Goal: Task Accomplishment & Management: Use online tool/utility

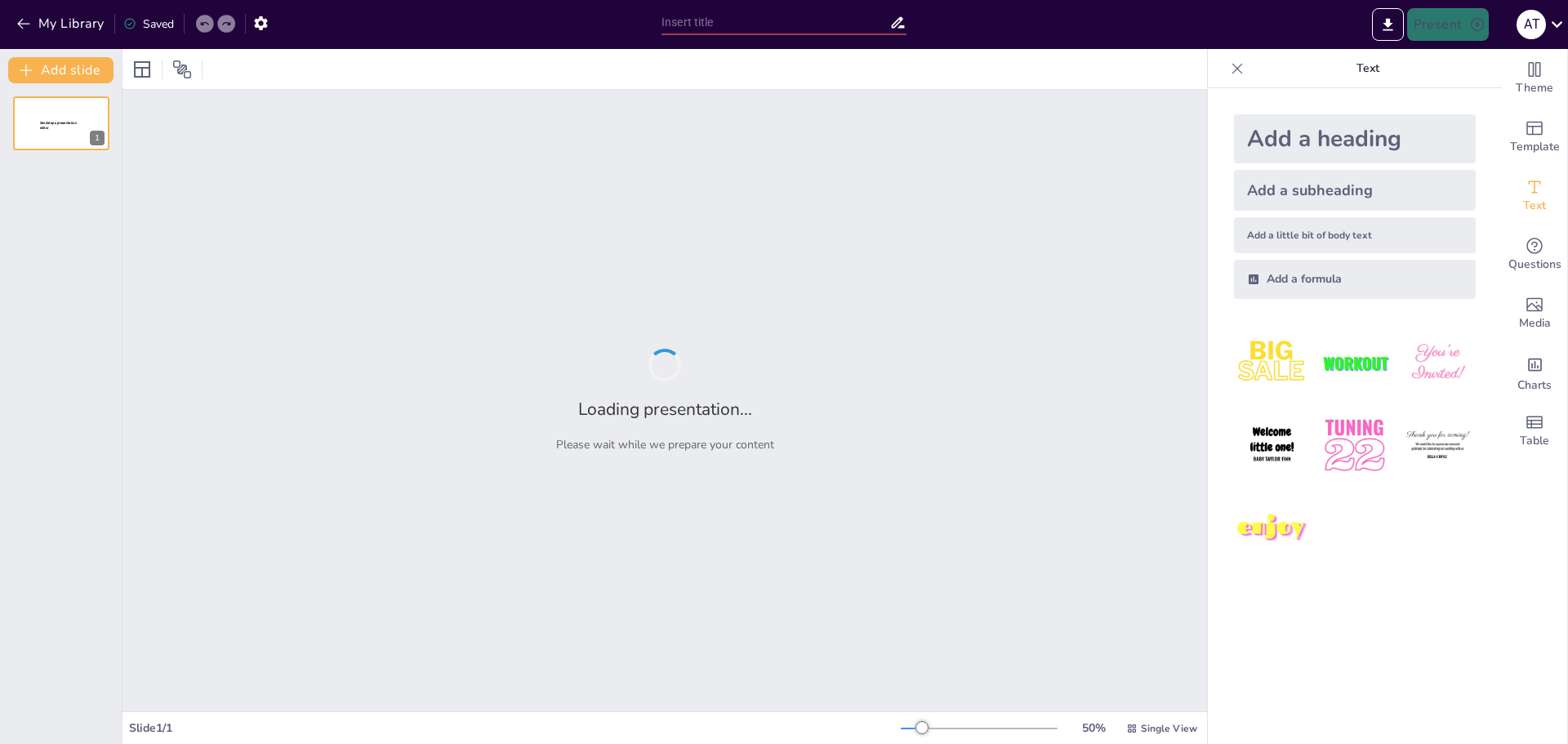
type input "Transforming Software Development: A Hands-on Approach with AI Tools"
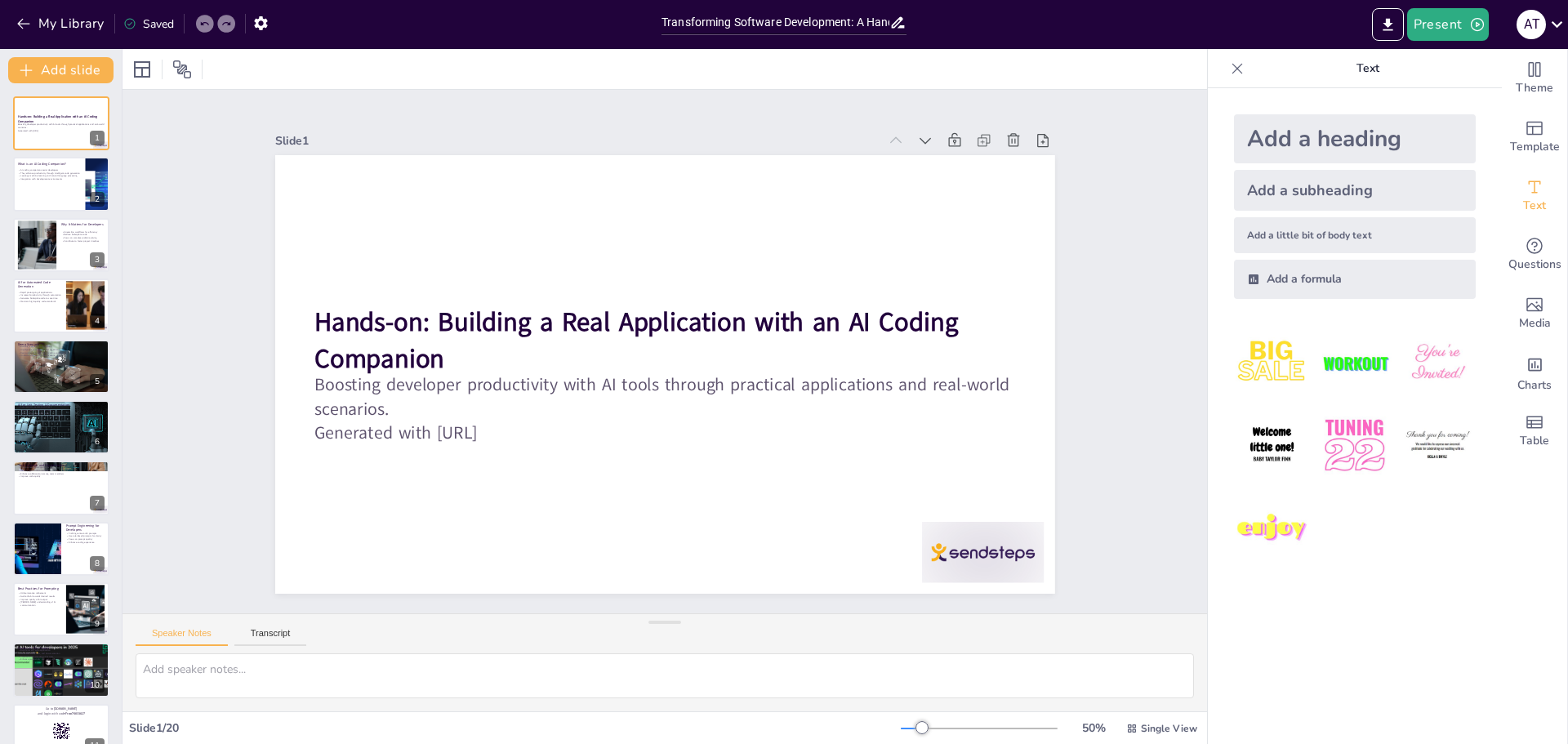
checkbox input "true"
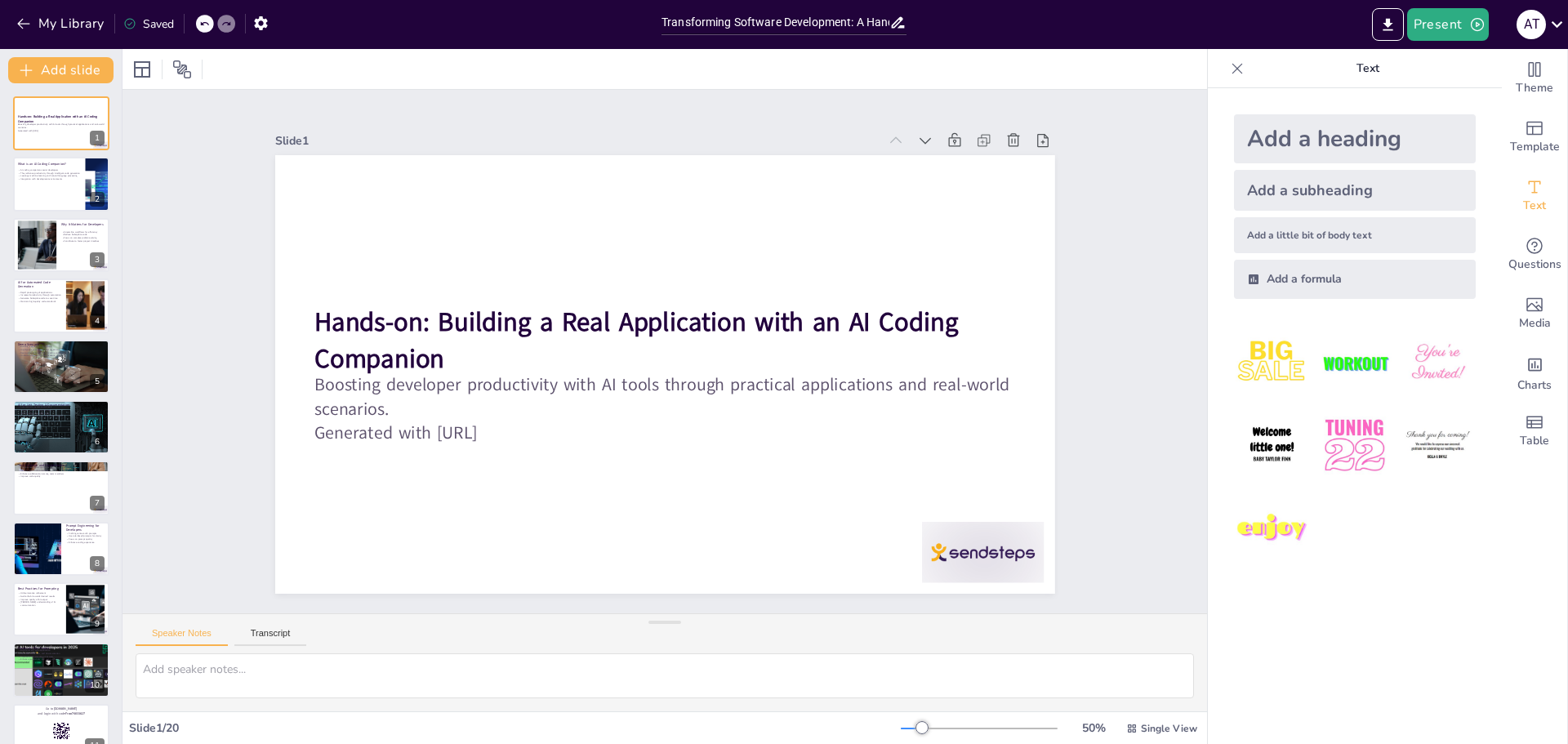
checkbox input "true"
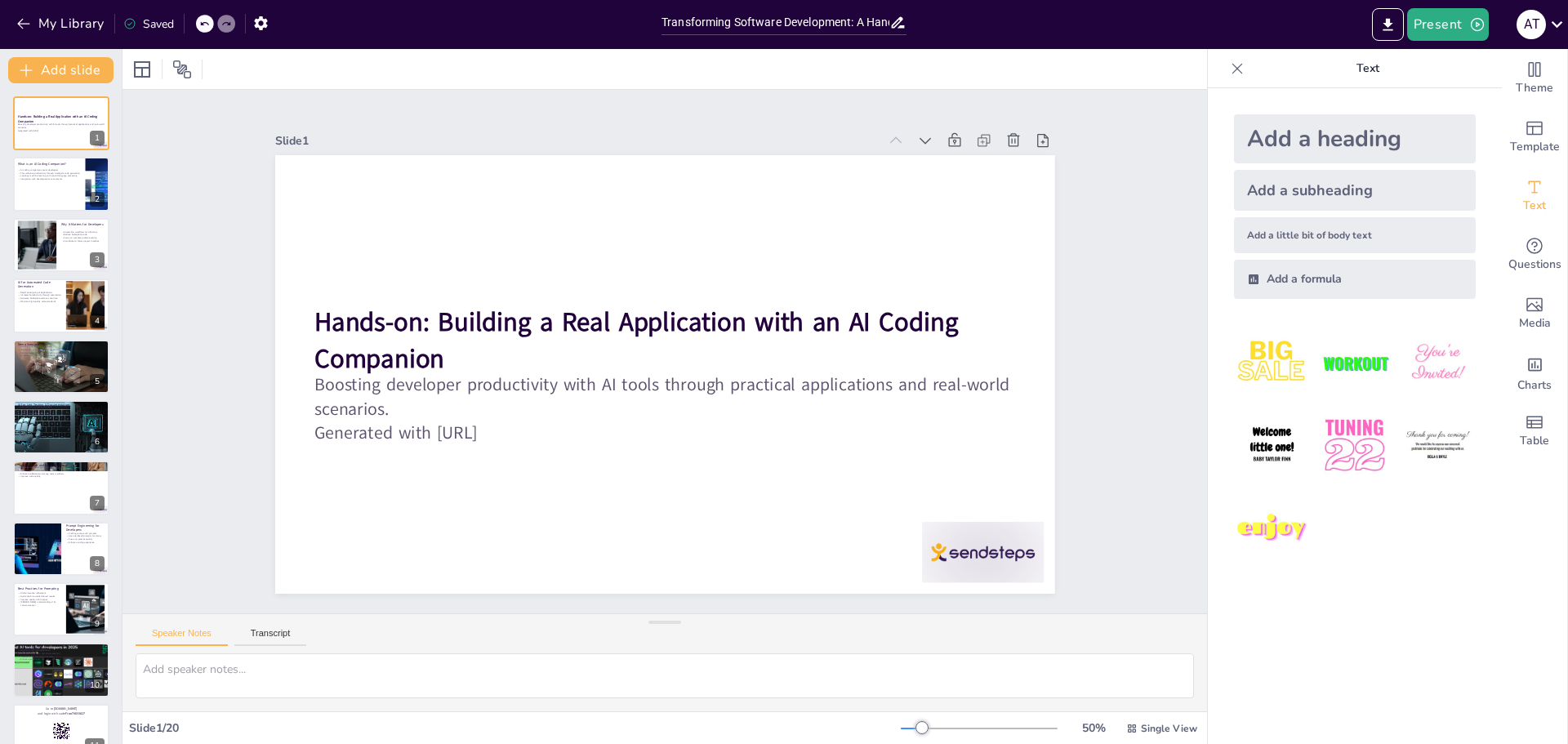
checkbox input "true"
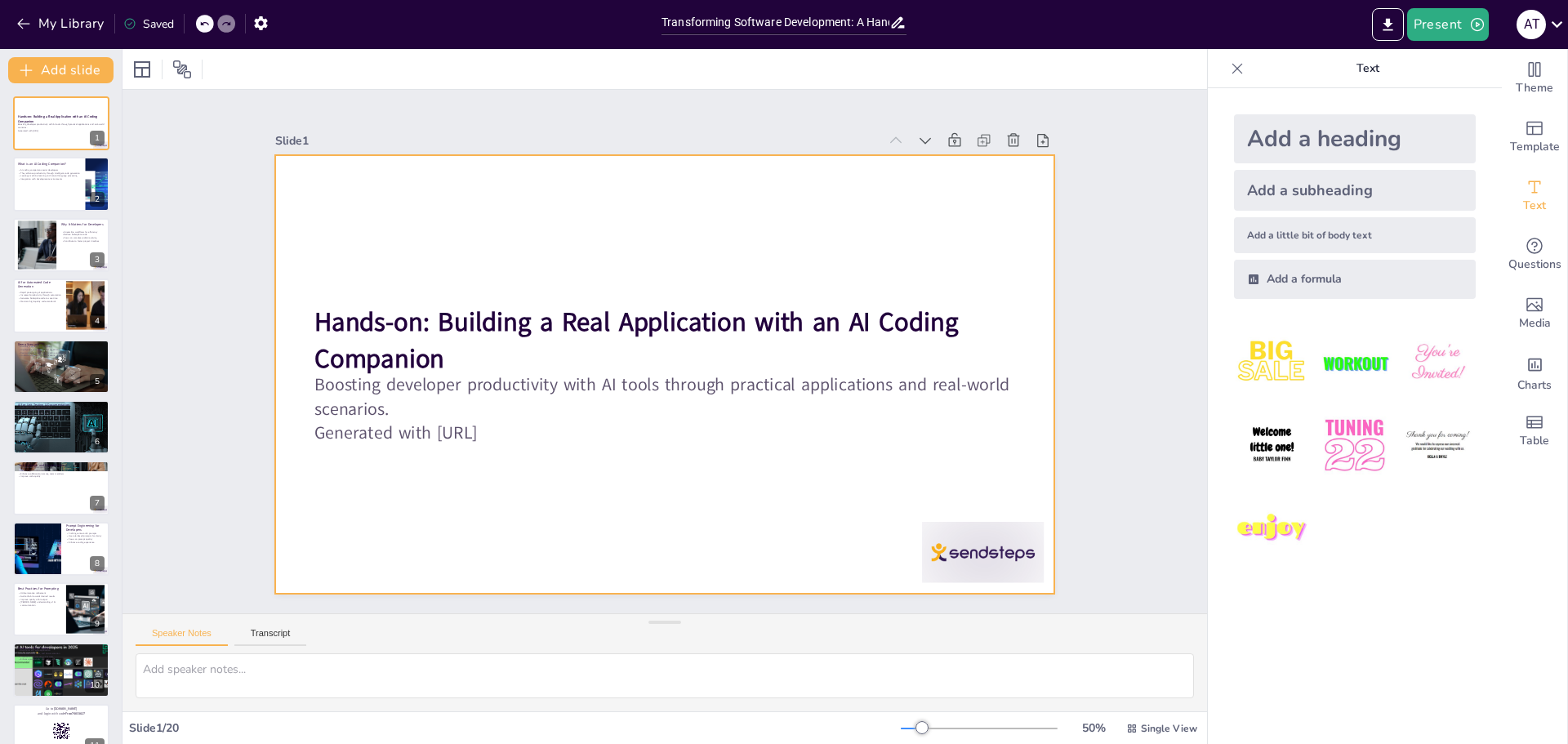
checkbox input "true"
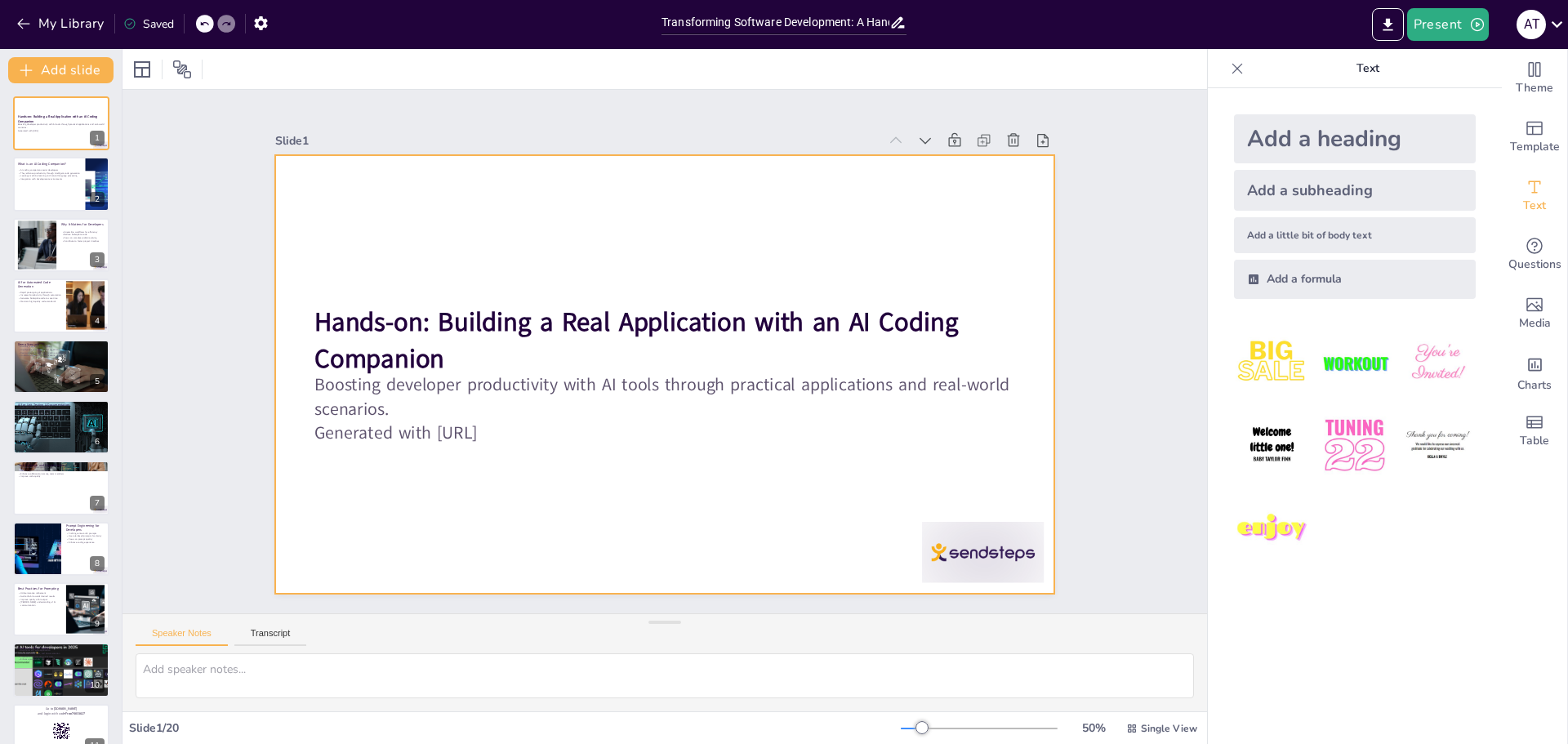
checkbox input "true"
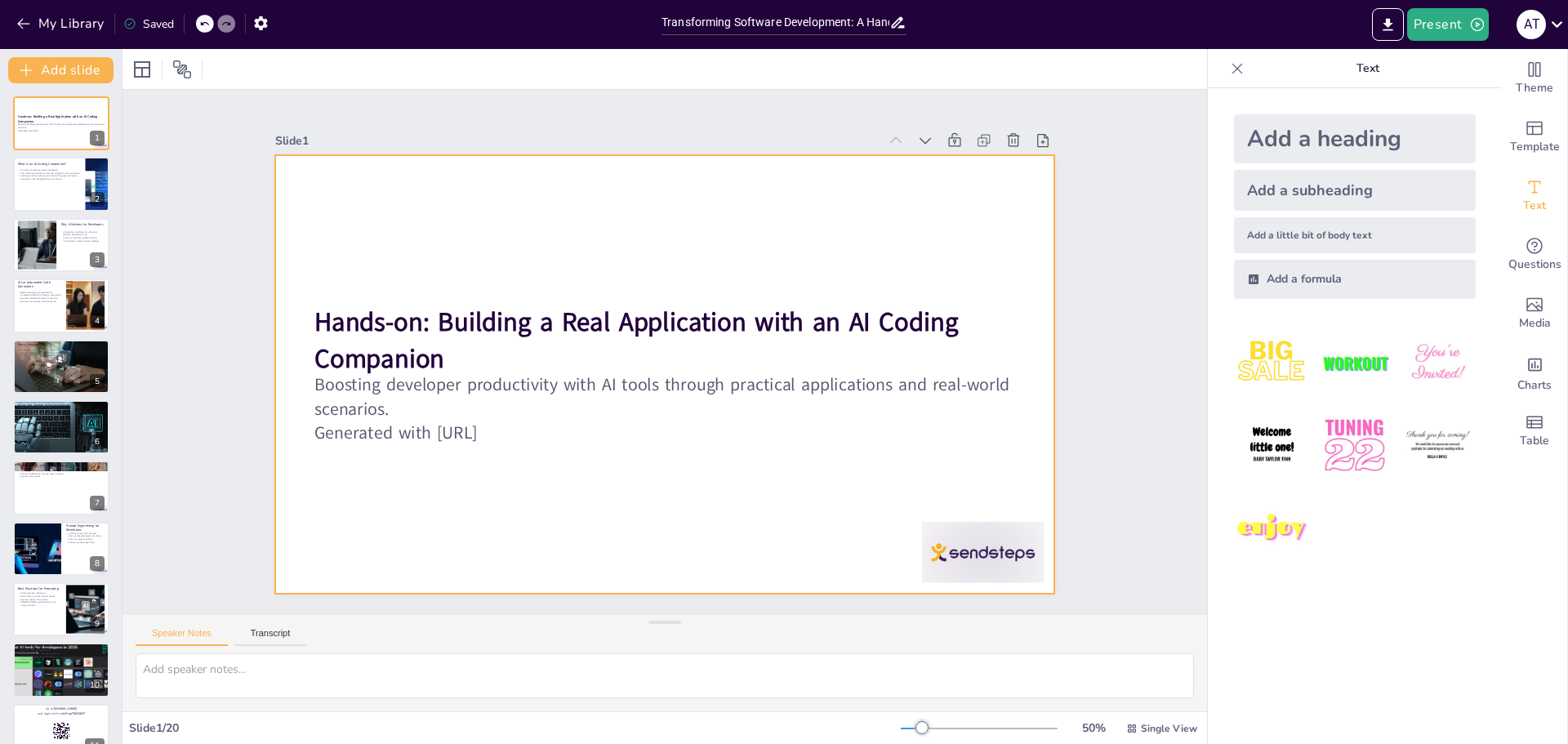
checkbox input "true"
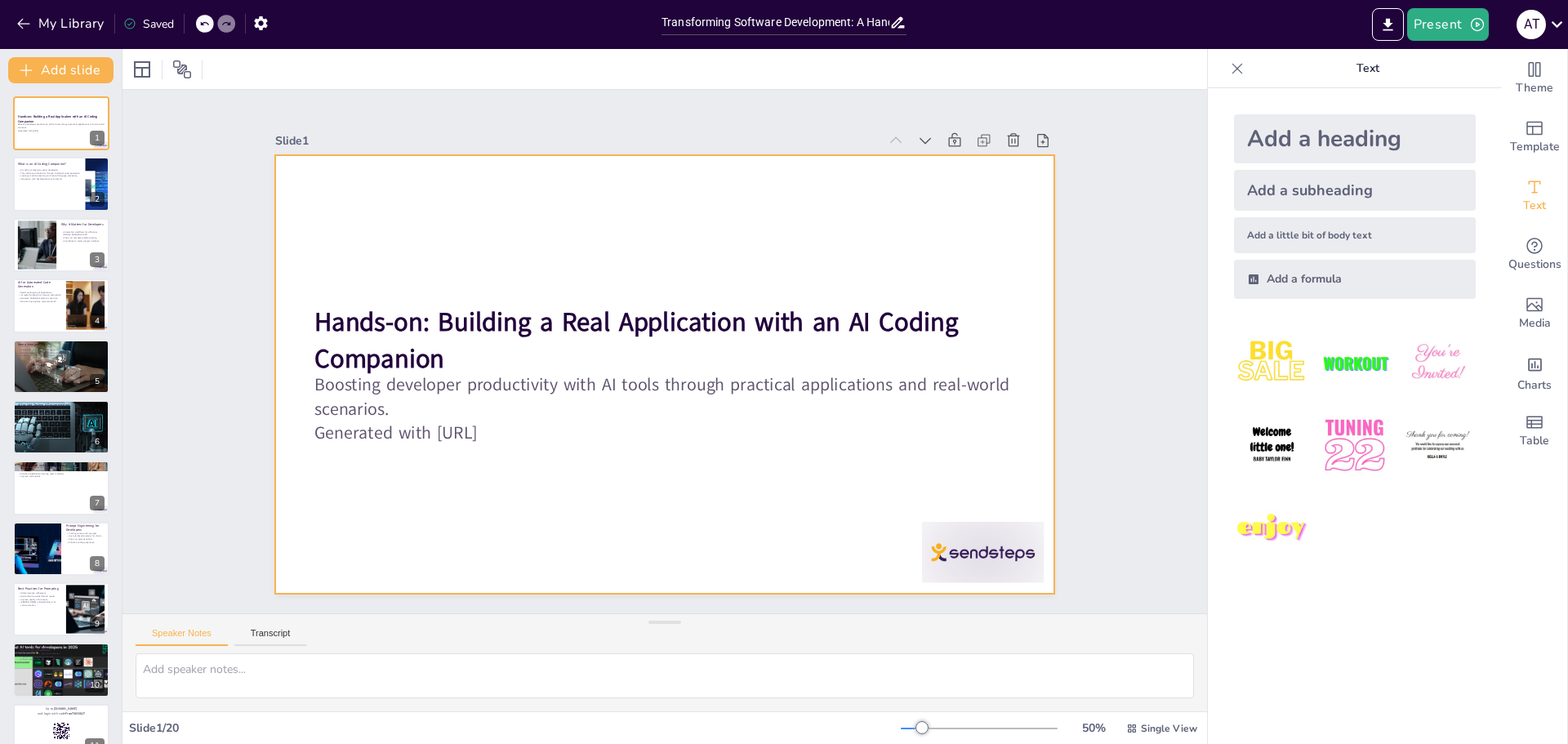
checkbox input "true"
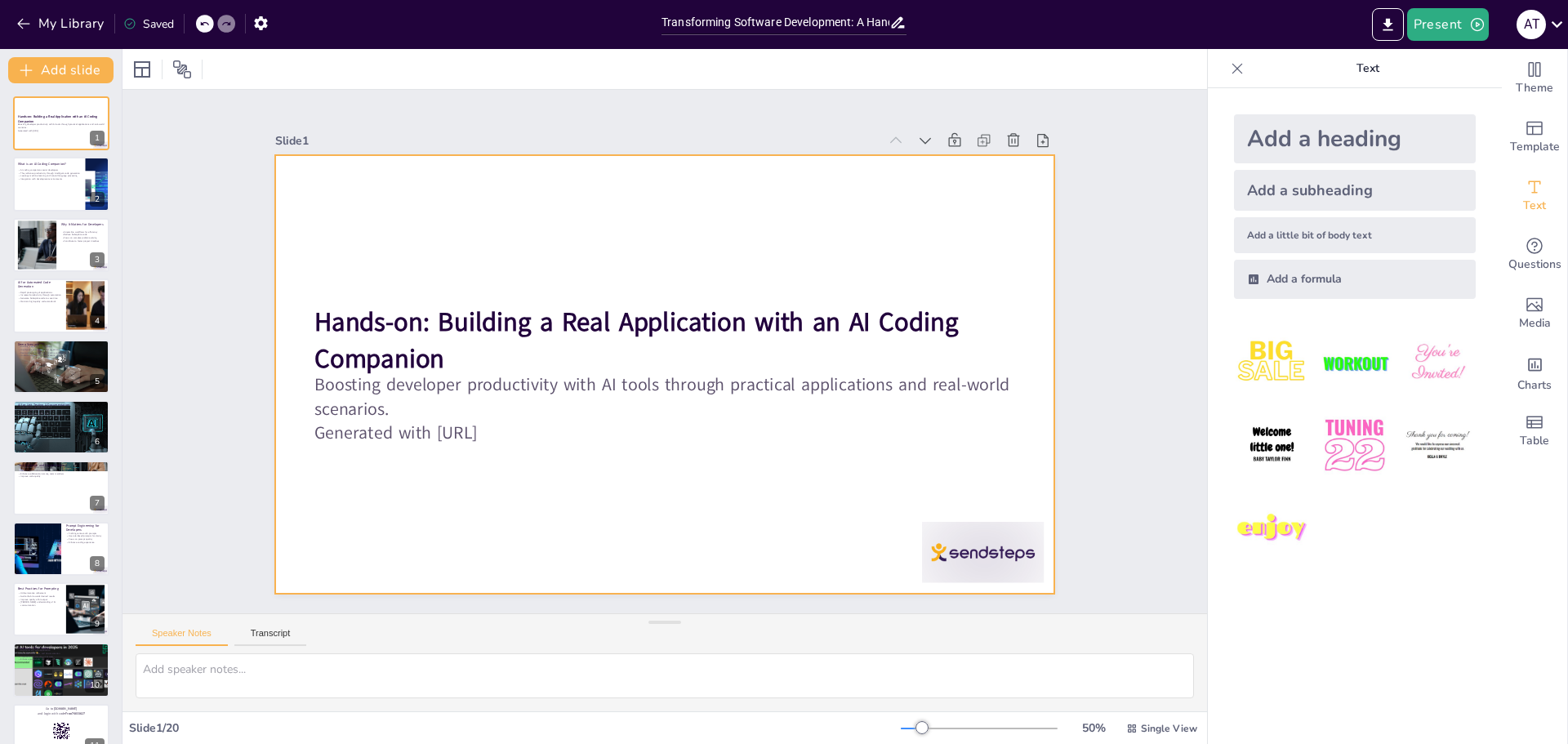
checkbox input "true"
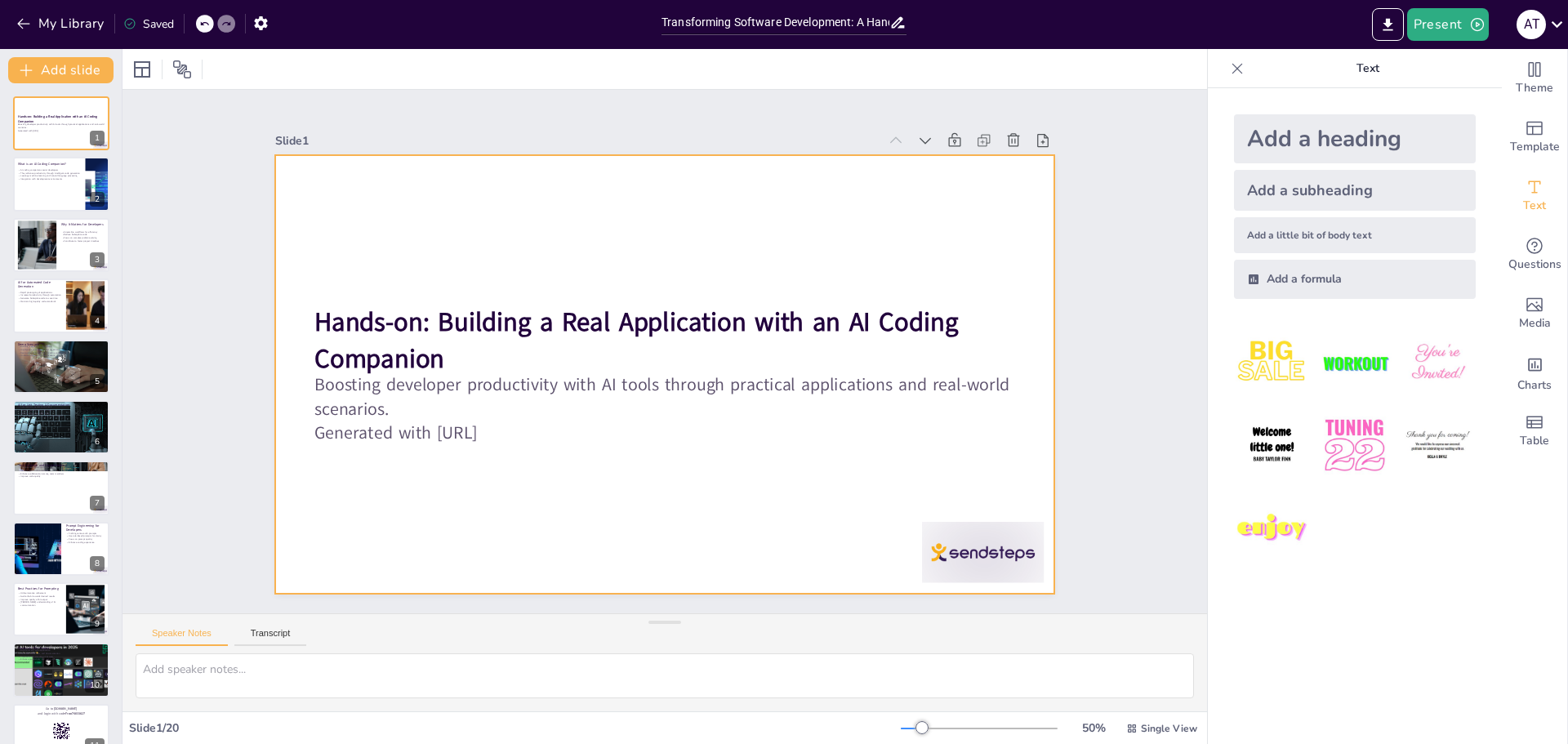
checkbox input "true"
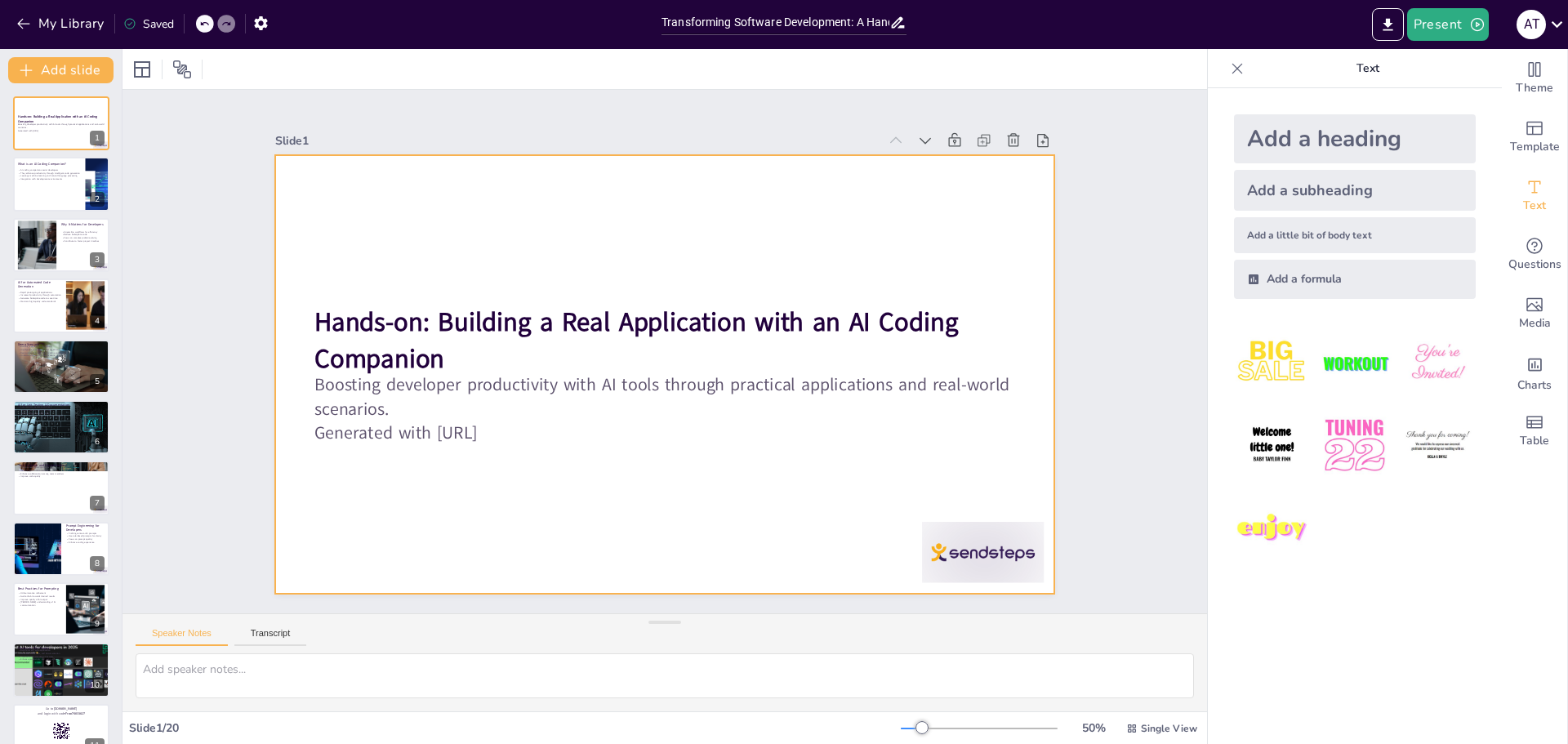
checkbox input "true"
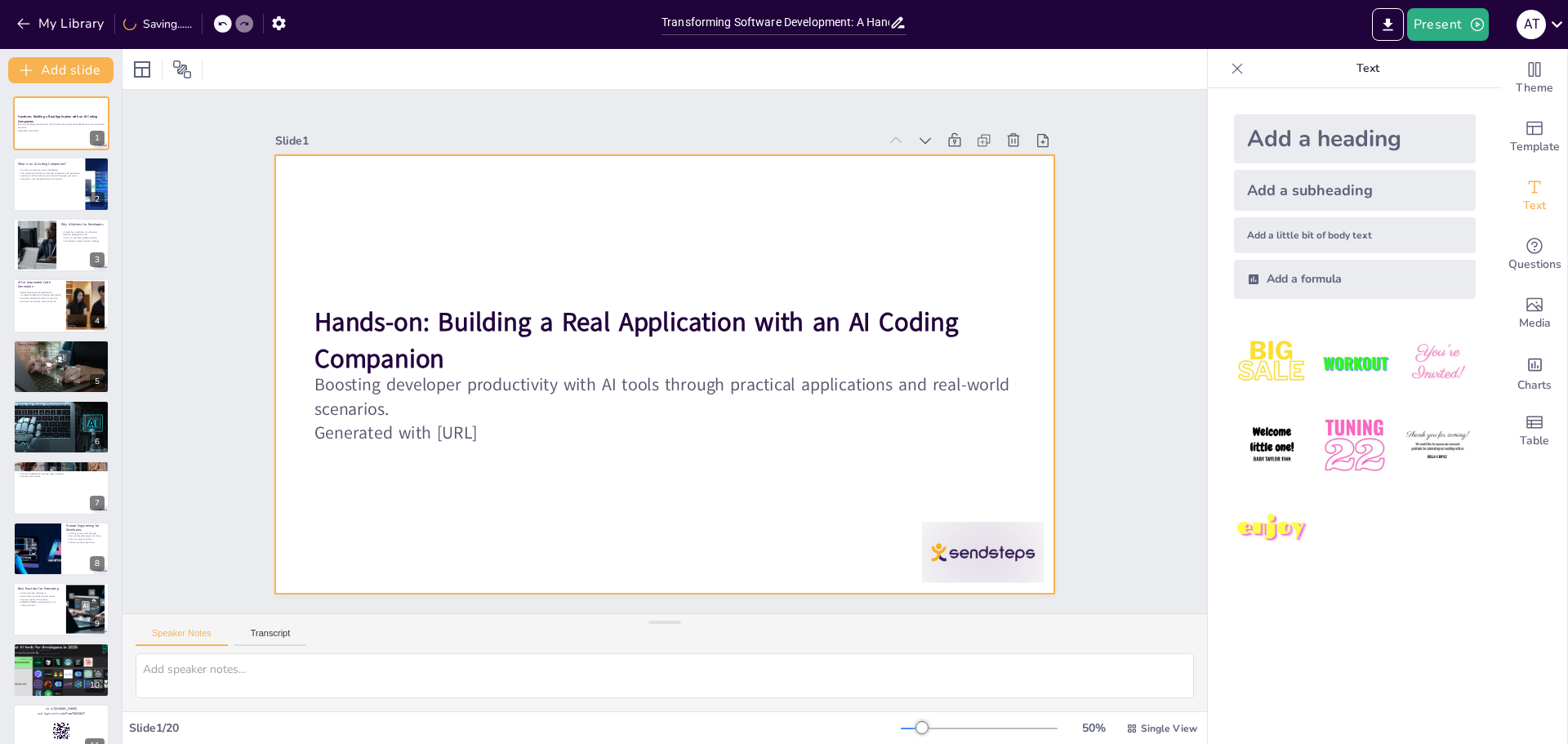
checkbox input "true"
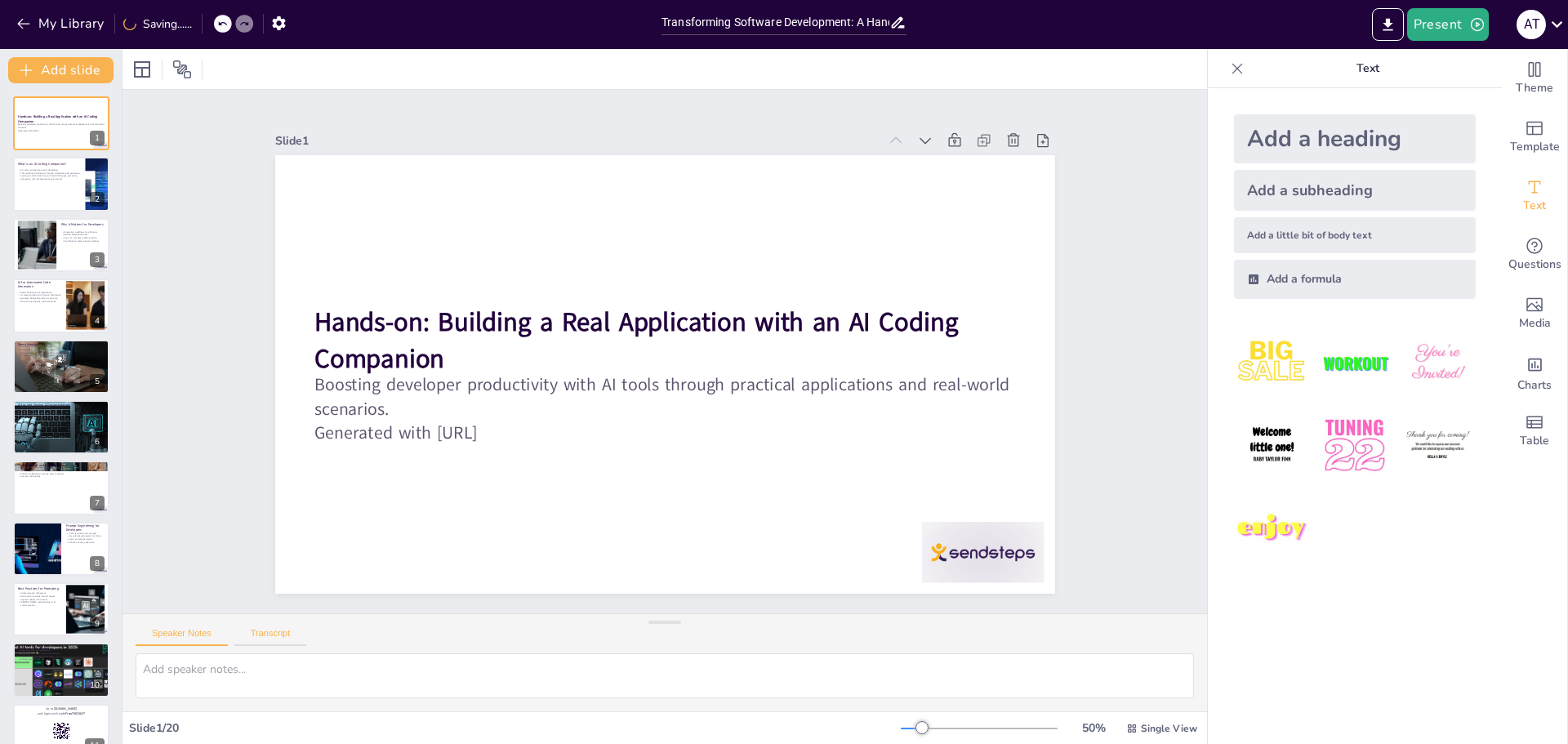
click at [280, 633] on button "Transcript" at bounding box center [270, 637] width 73 height 18
checkbox input "true"
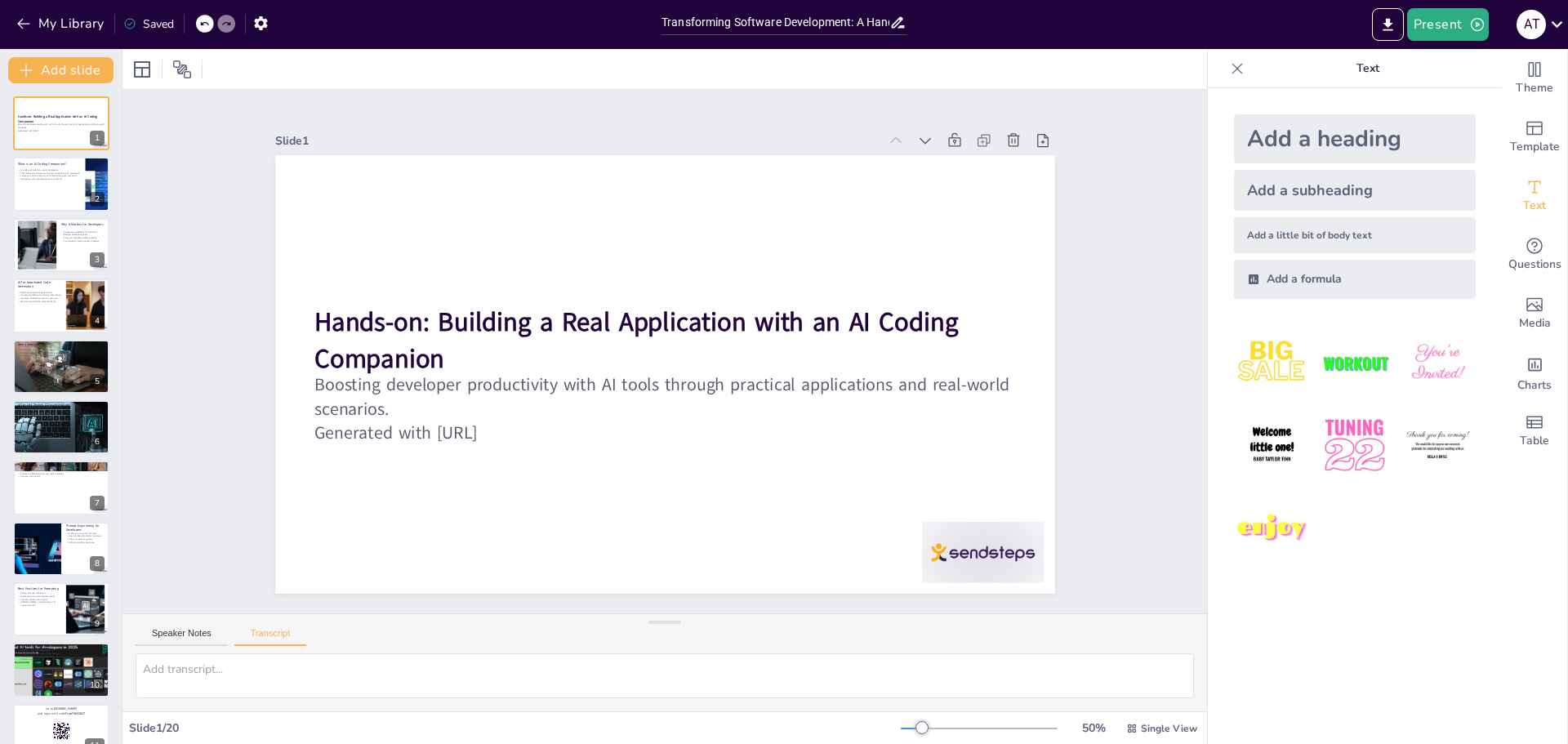
checkbox input "true"
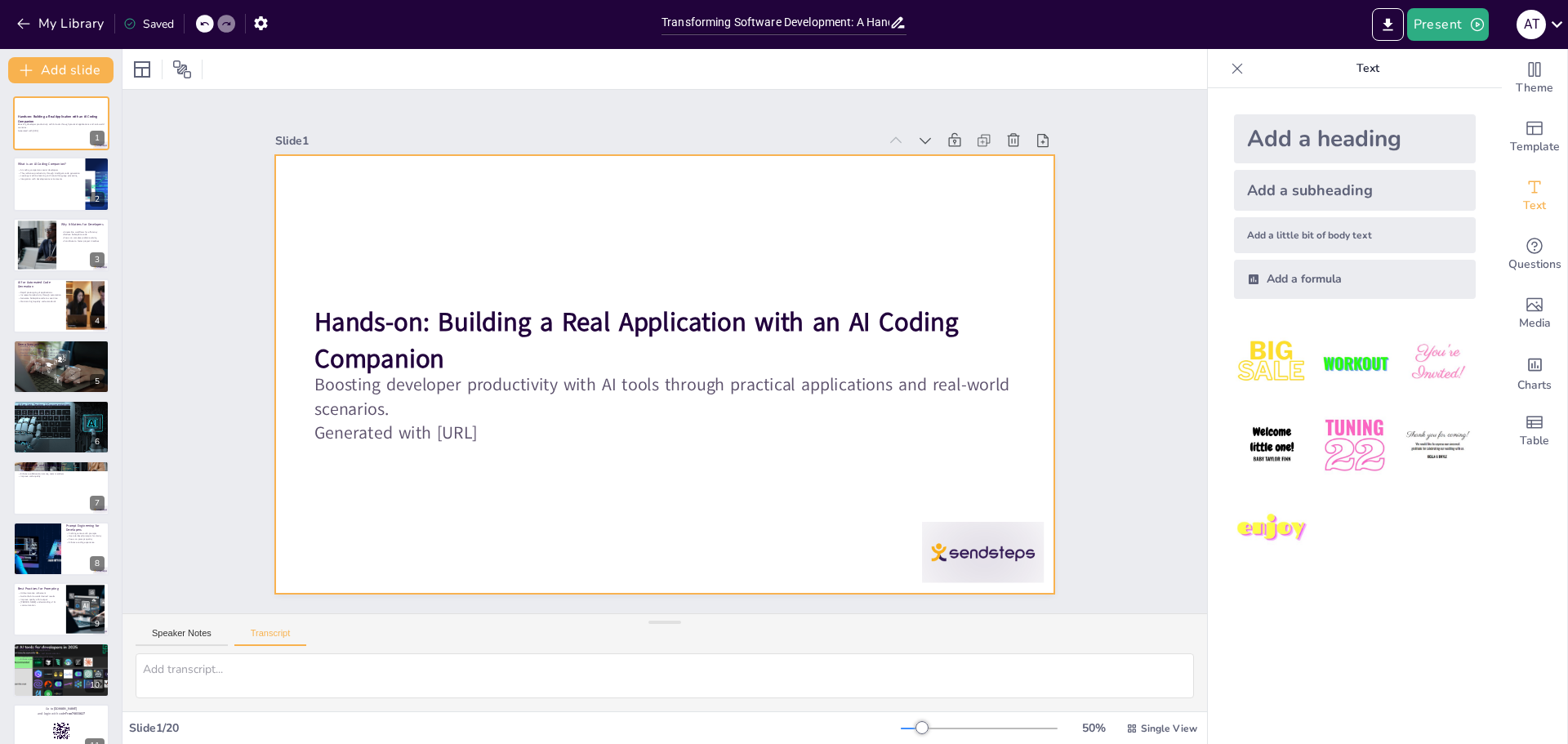
drag, startPoint x: 313, startPoint y: 616, endPoint x: 333, endPoint y: 571, distance: 49.2
click at [333, 571] on div "Slide 1 Hands-on: Building a Real Application with an AI Coding Companion Boost…" at bounding box center [665, 401] width 1085 height 621
checkbox input "true"
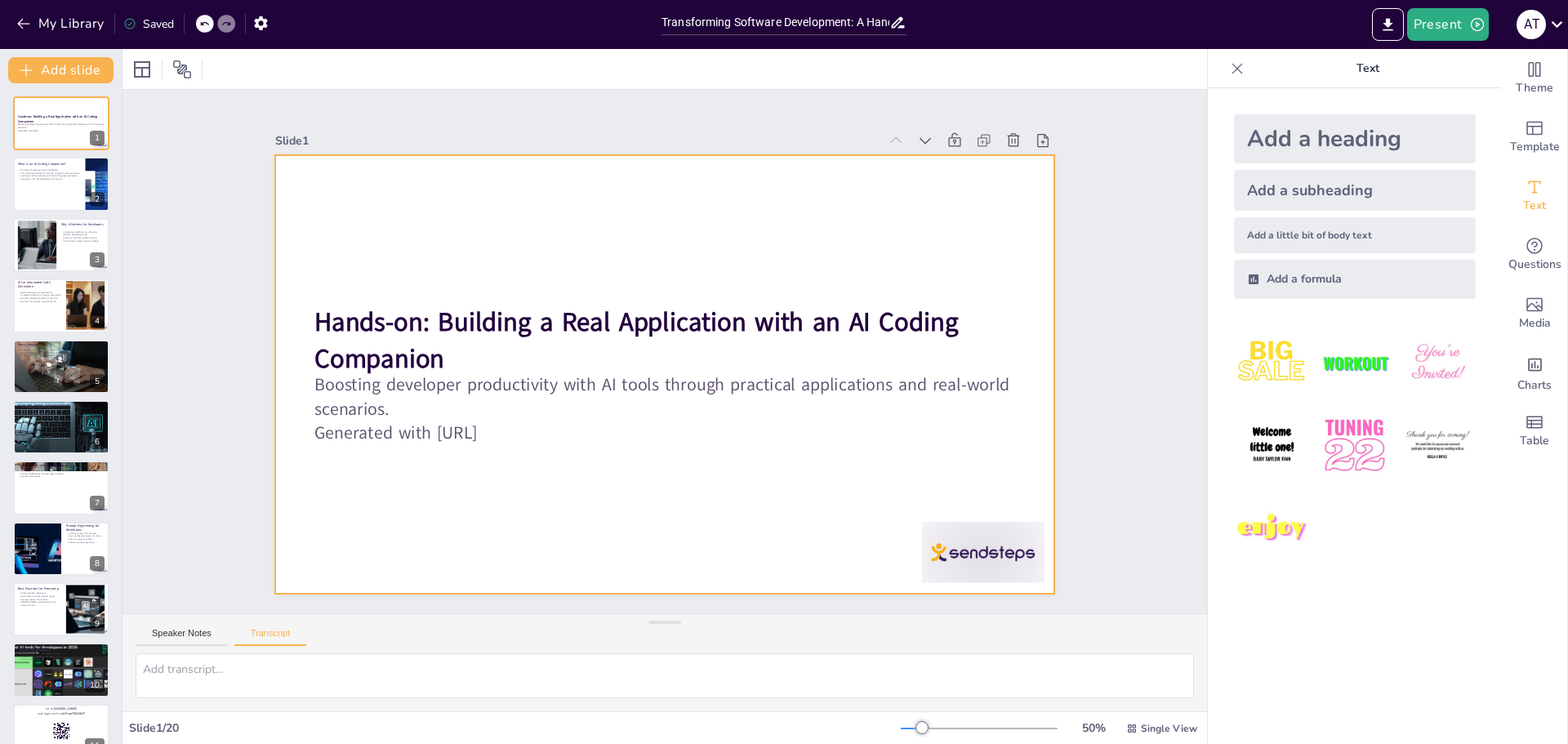
checkbox input "true"
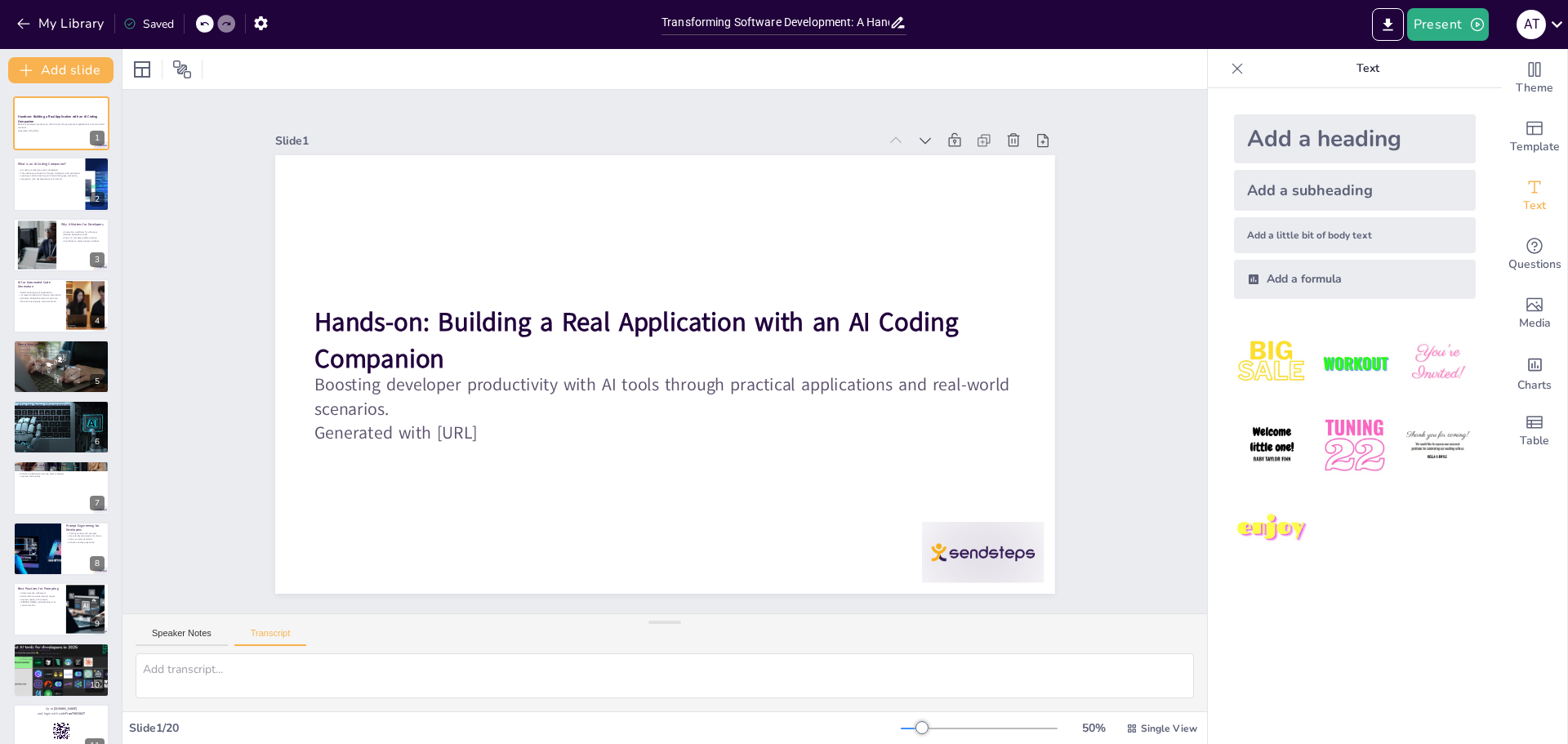
checkbox input "true"
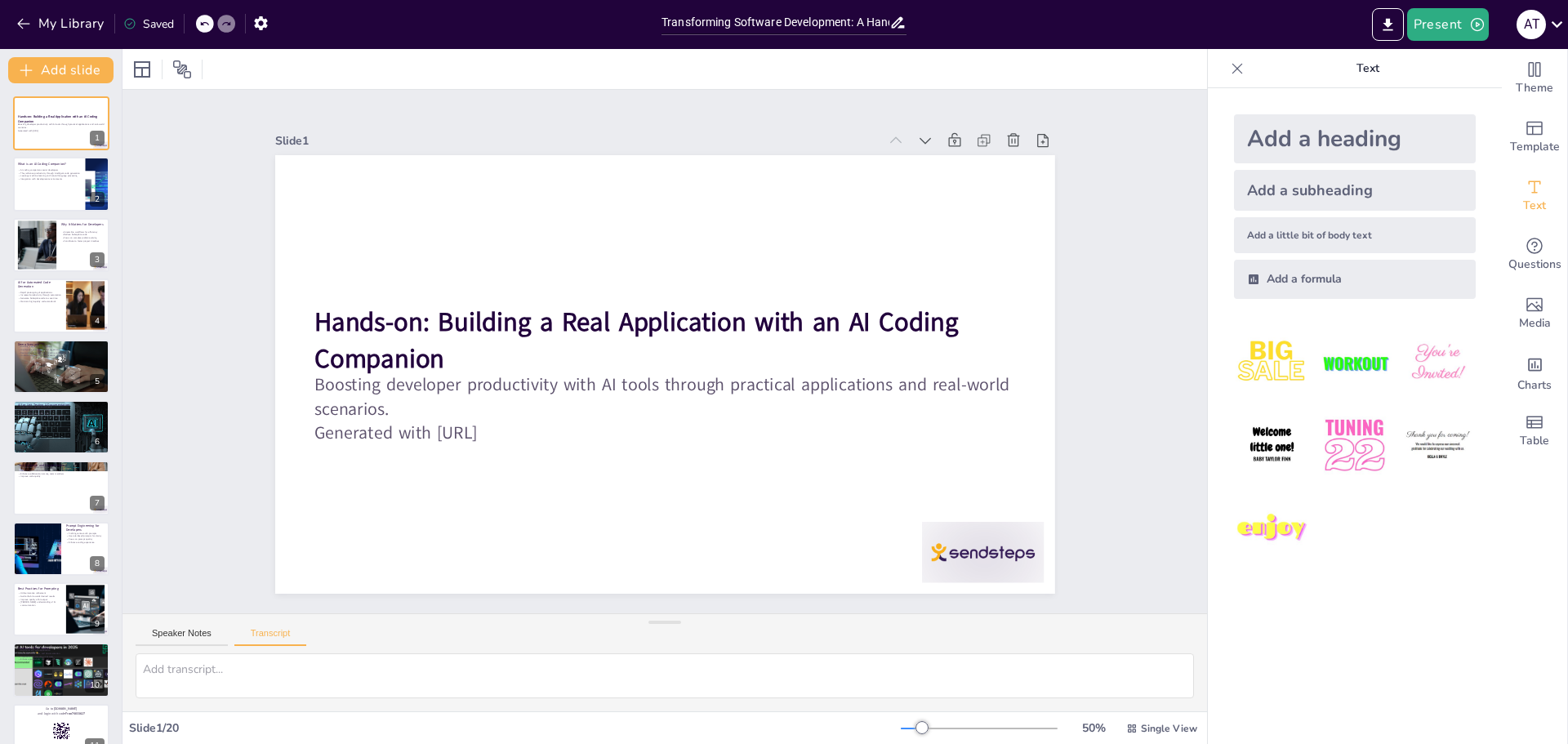
checkbox input "true"
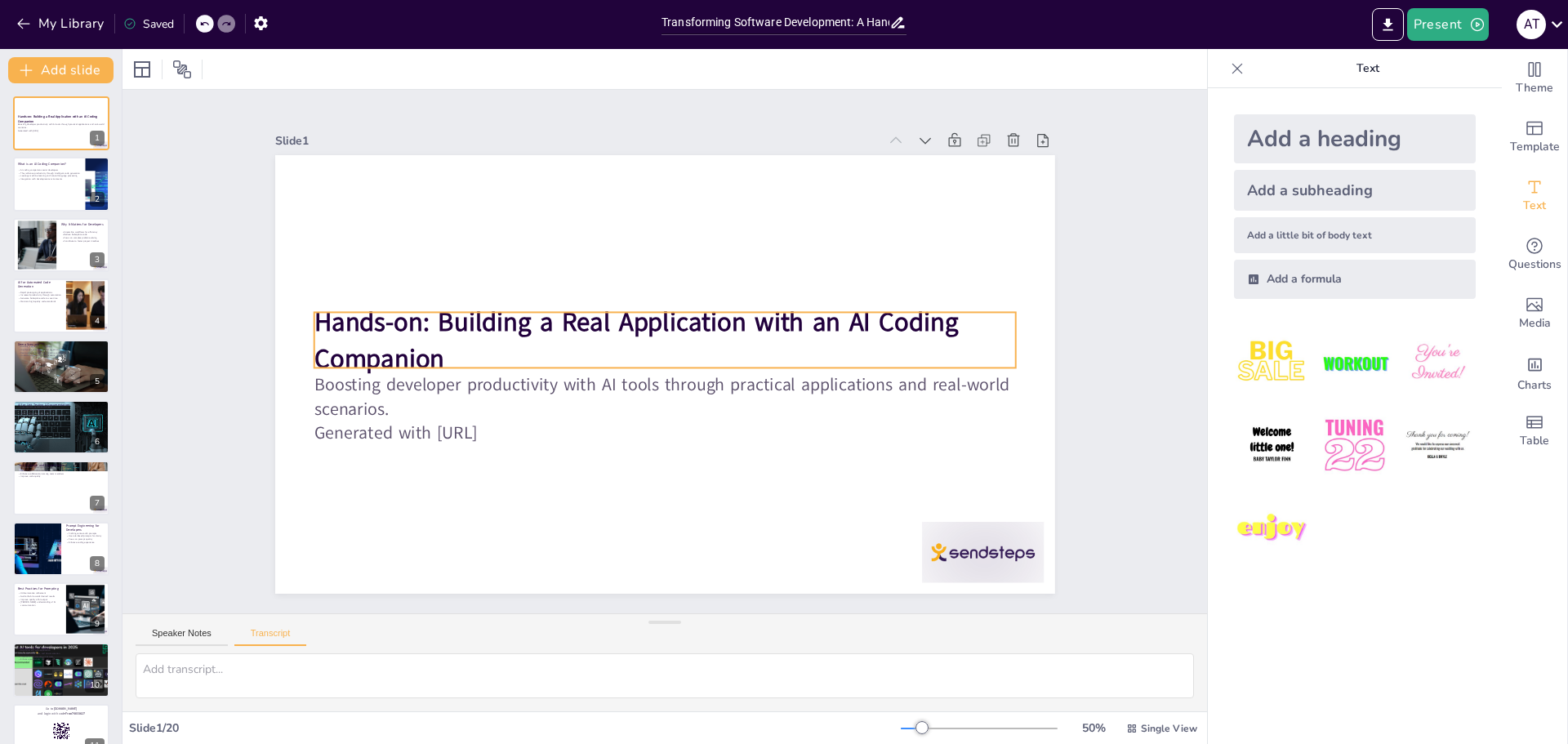
checkbox input "true"
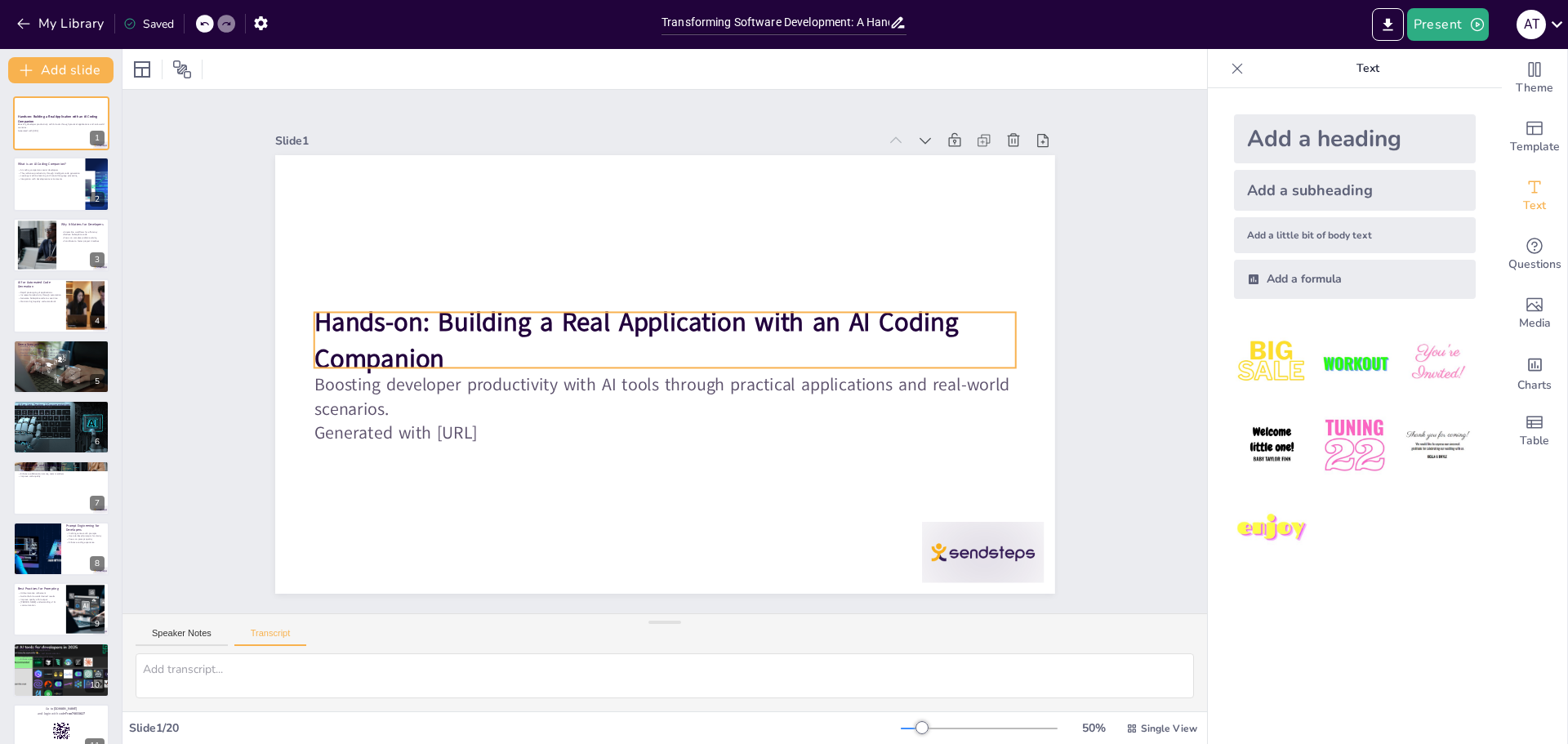
checkbox input "true"
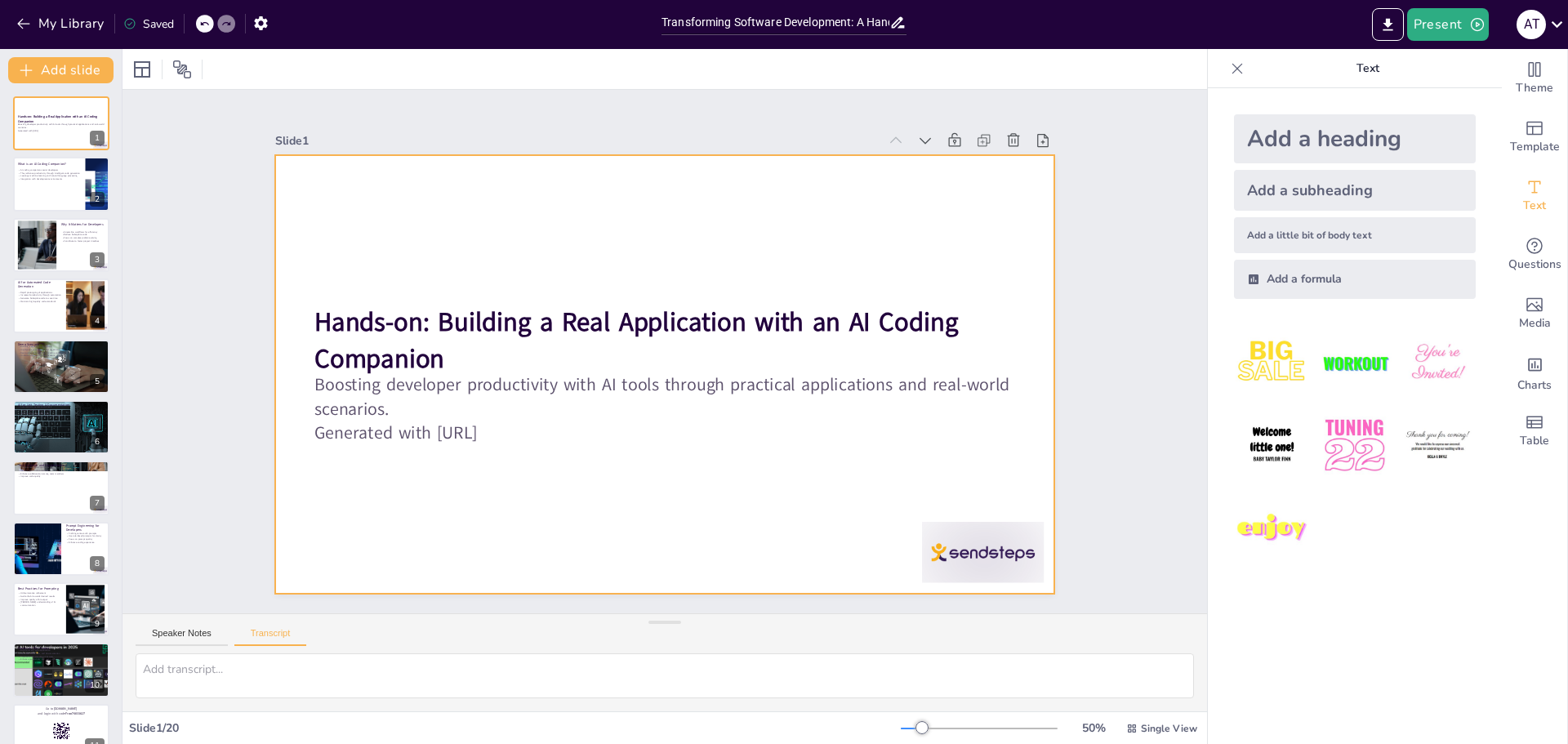
checkbox input "true"
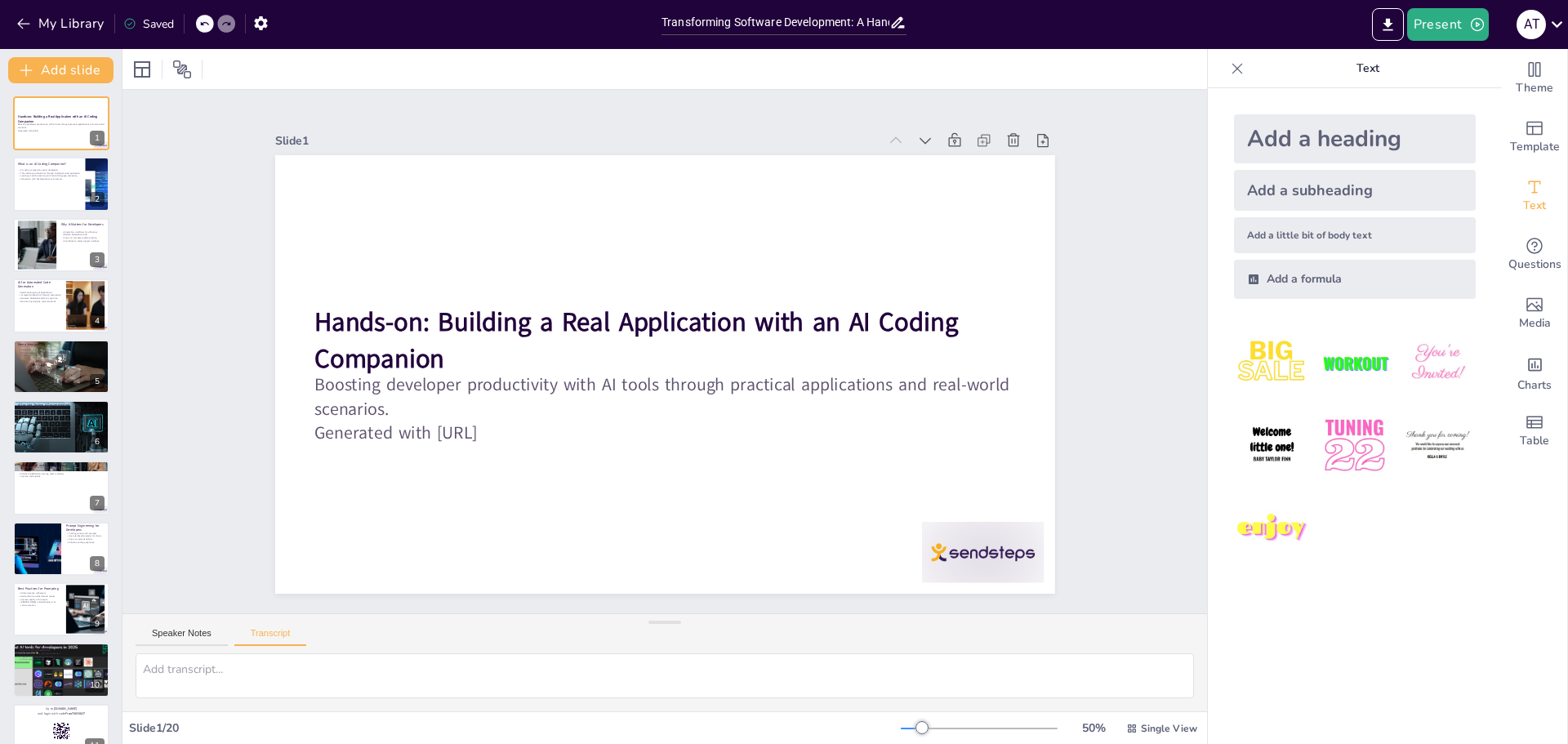
checkbox input "true"
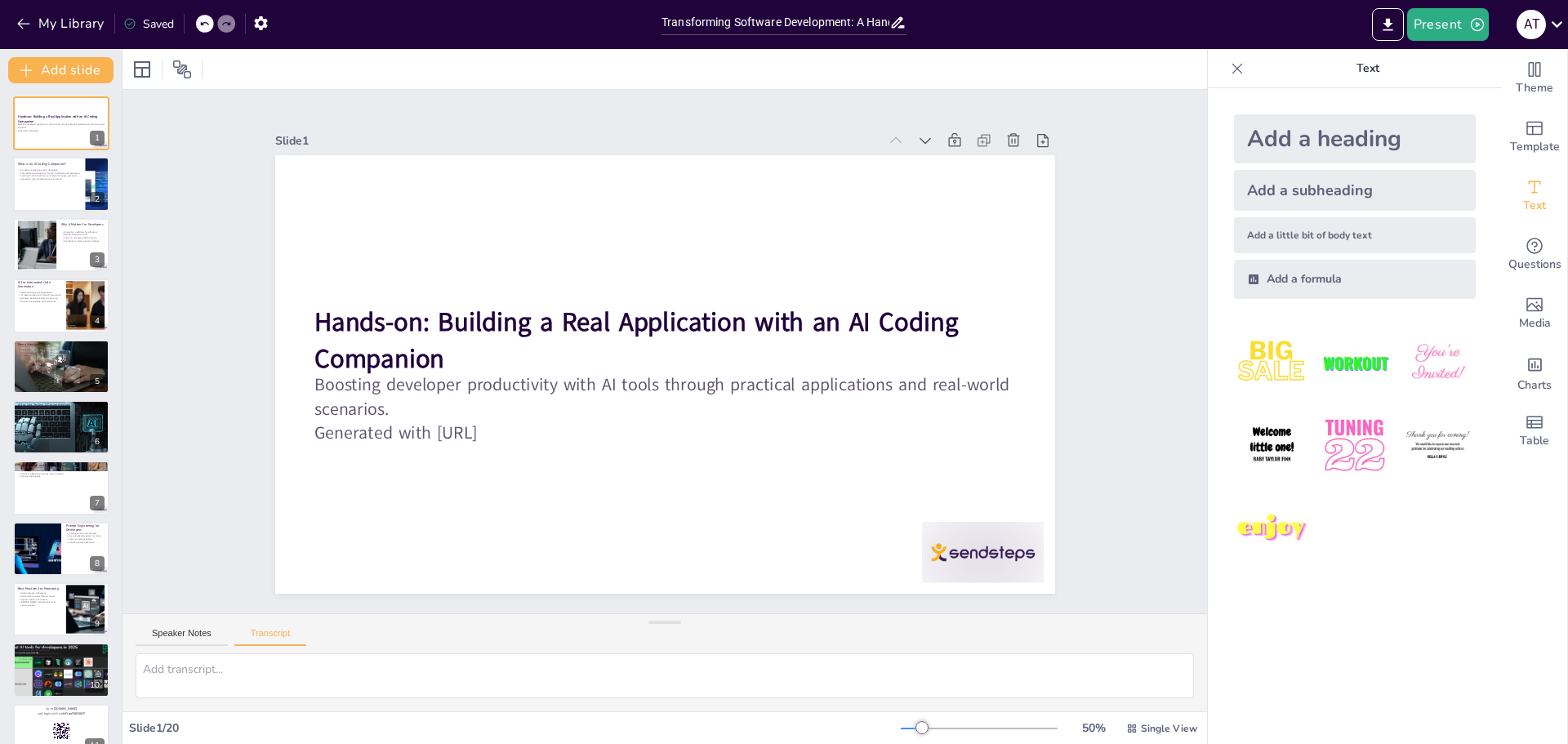
checkbox input "true"
